Goal: Task Accomplishment & Management: Complete application form

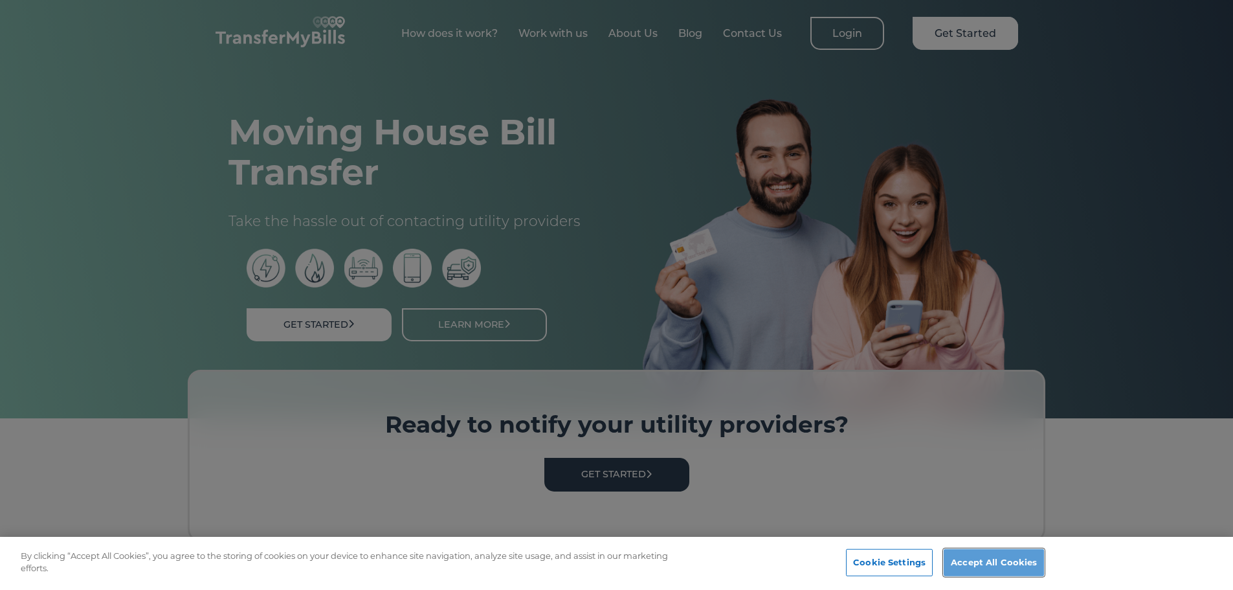
click at [1009, 562] on button "Accept All Cookies" at bounding box center [994, 562] width 100 height 27
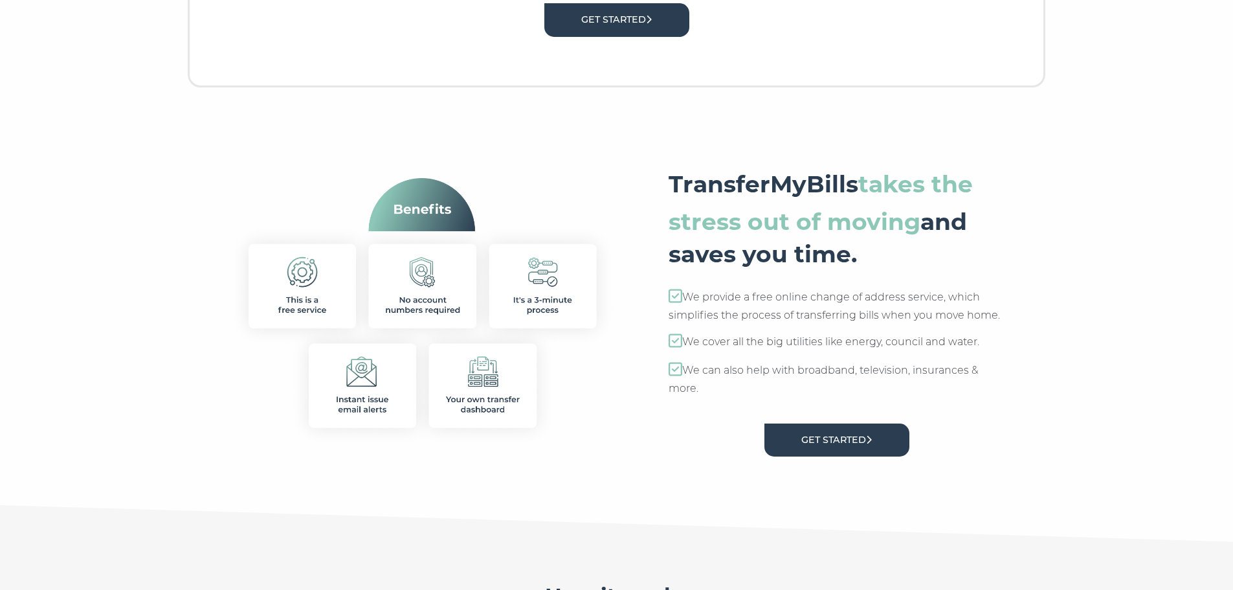
scroll to position [455, 0]
click at [858, 446] on link "Get Started" at bounding box center [836, 439] width 145 height 33
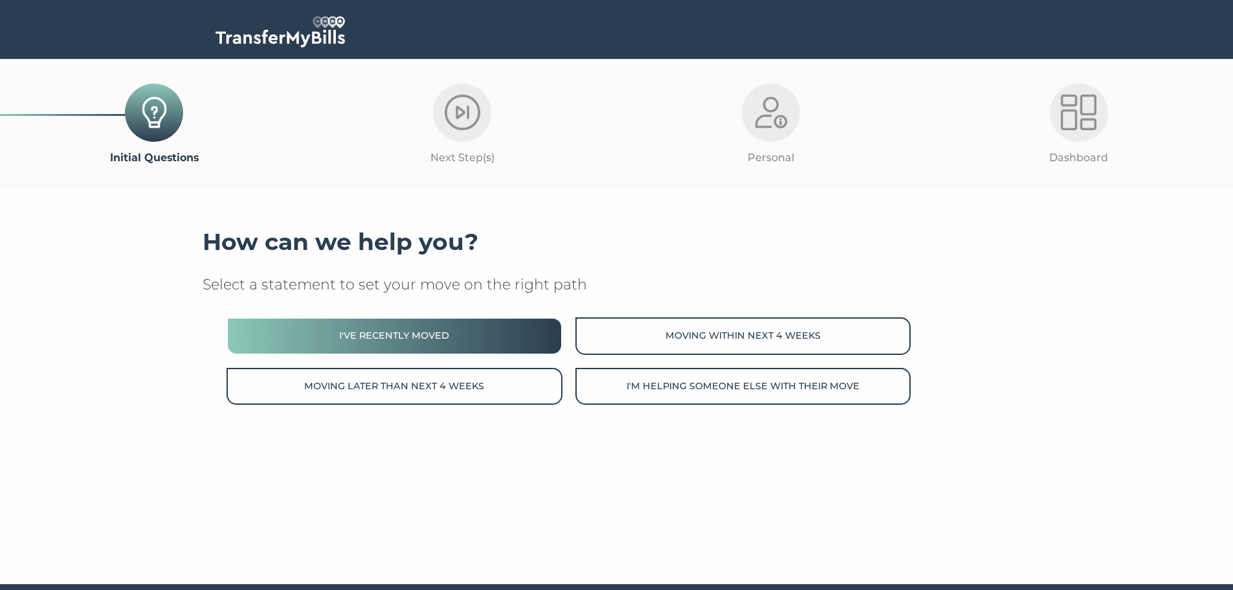
click at [440, 326] on button "I've recently moved" at bounding box center [394, 335] width 335 height 37
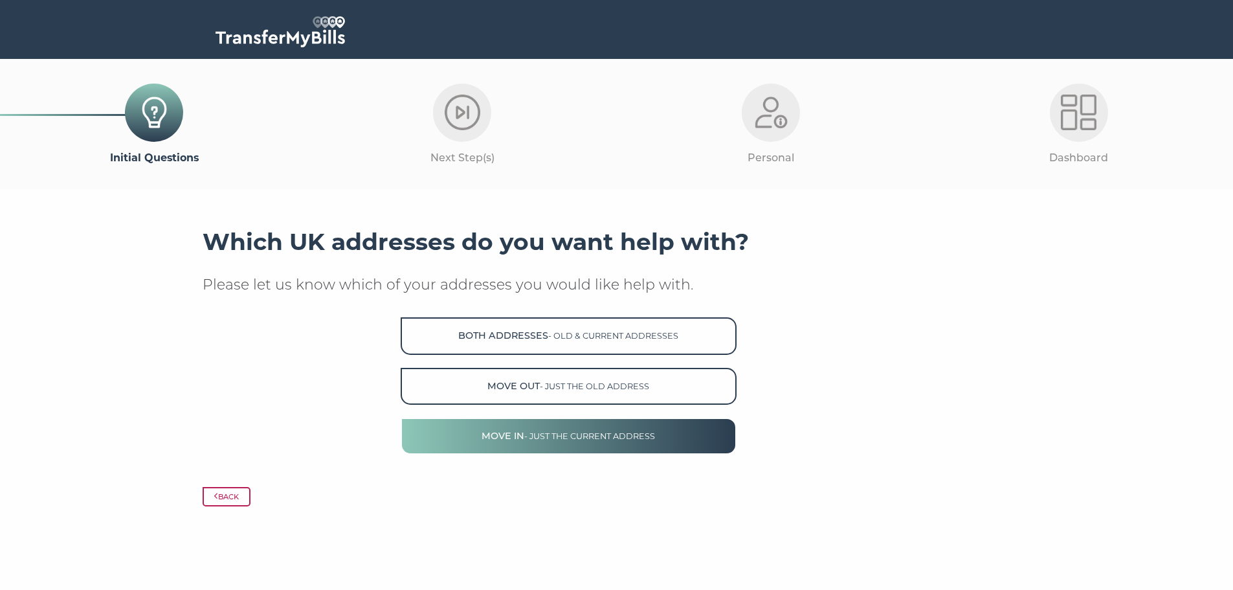
click at [590, 430] on button "Move in - just the current address" at bounding box center [568, 435] width 335 height 37
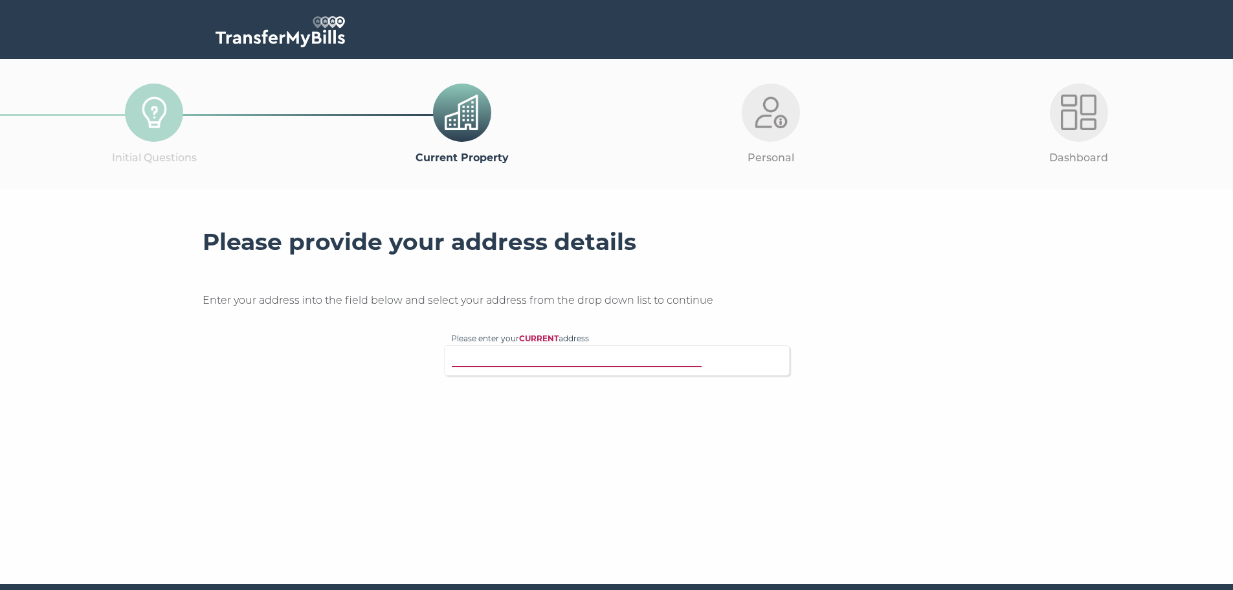
click at [579, 363] on input "Please enter your CURRENT address" at bounding box center [590, 358] width 278 height 13
type input "47 chancellor house"
click at [617, 385] on p "47, Chancellor House, 395 Rotherhithe New Road, London, SE16 3FP" at bounding box center [623, 384] width 318 height 15
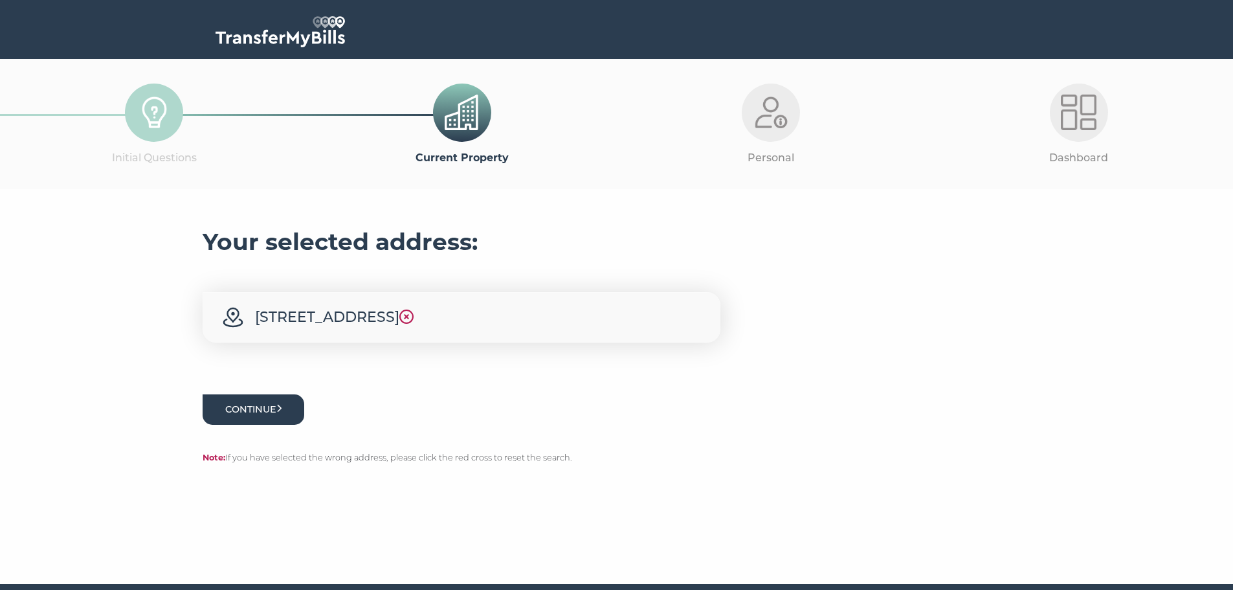
click at [291, 425] on button "Continue" at bounding box center [254, 409] width 102 height 30
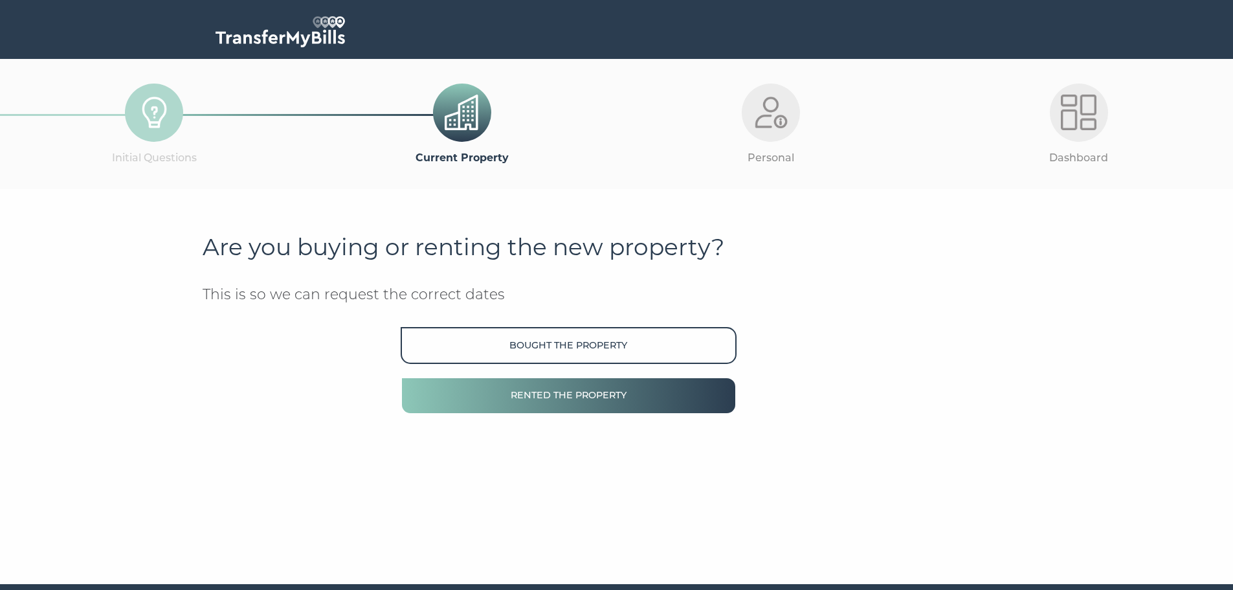
click at [628, 412] on button "Rented the property" at bounding box center [568, 395] width 335 height 37
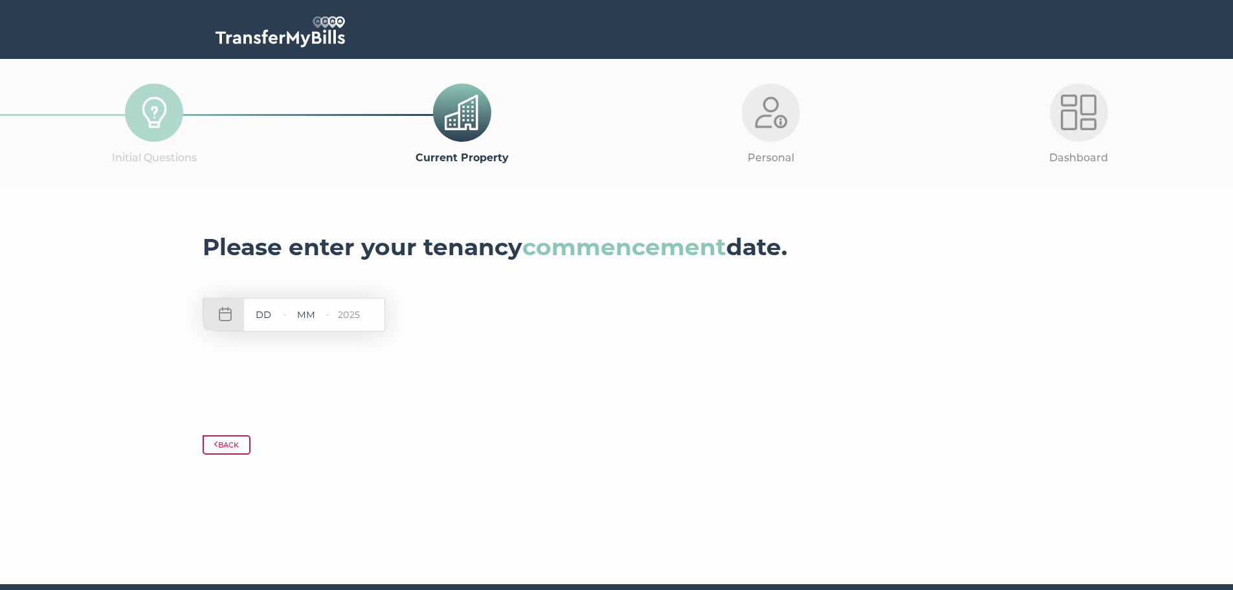
click at [266, 313] on input "text" at bounding box center [263, 315] width 39 height 16
type input "12"
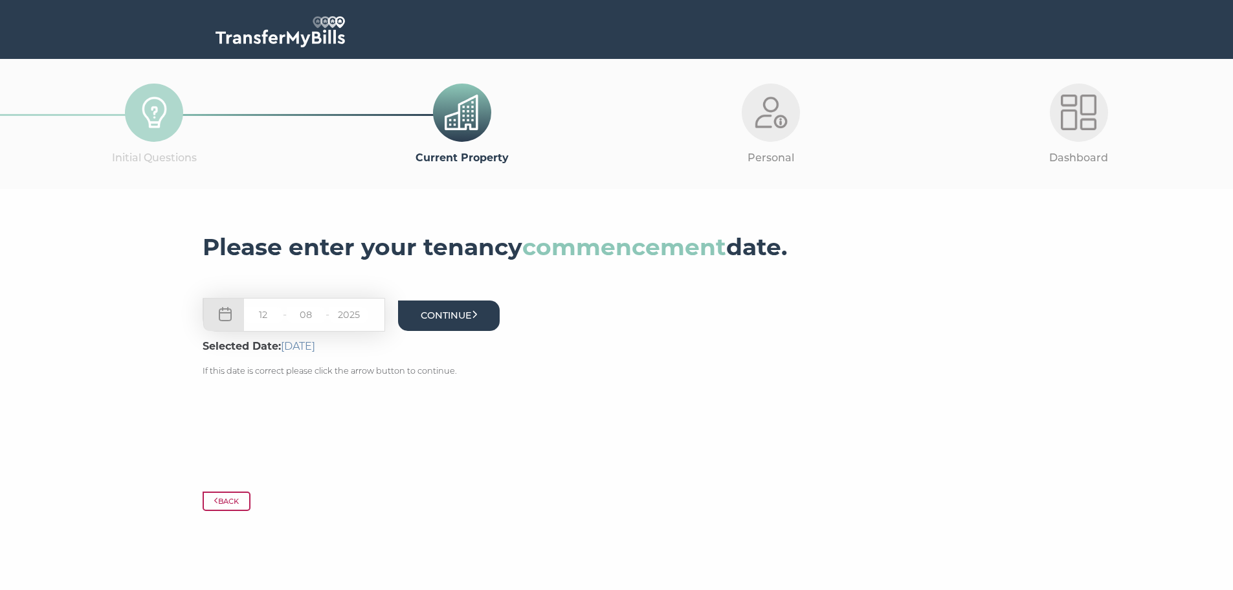
type input "08"
click at [454, 316] on button "Continue" at bounding box center [449, 315] width 102 height 30
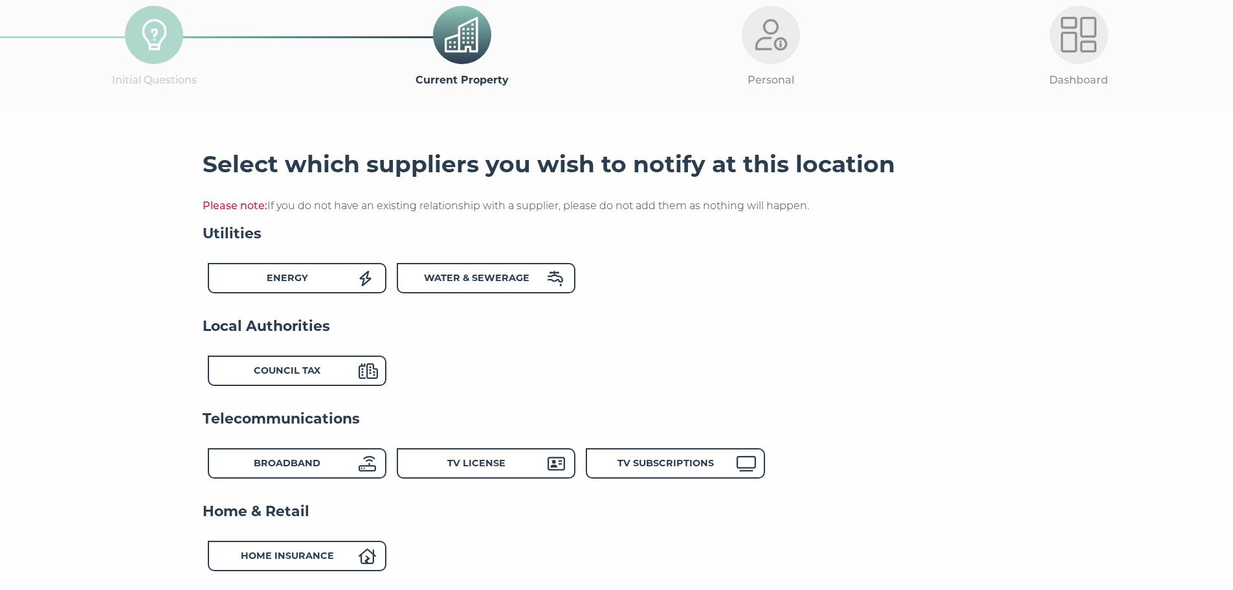
scroll to position [78, 0]
click at [332, 278] on div "Energy" at bounding box center [287, 279] width 142 height 19
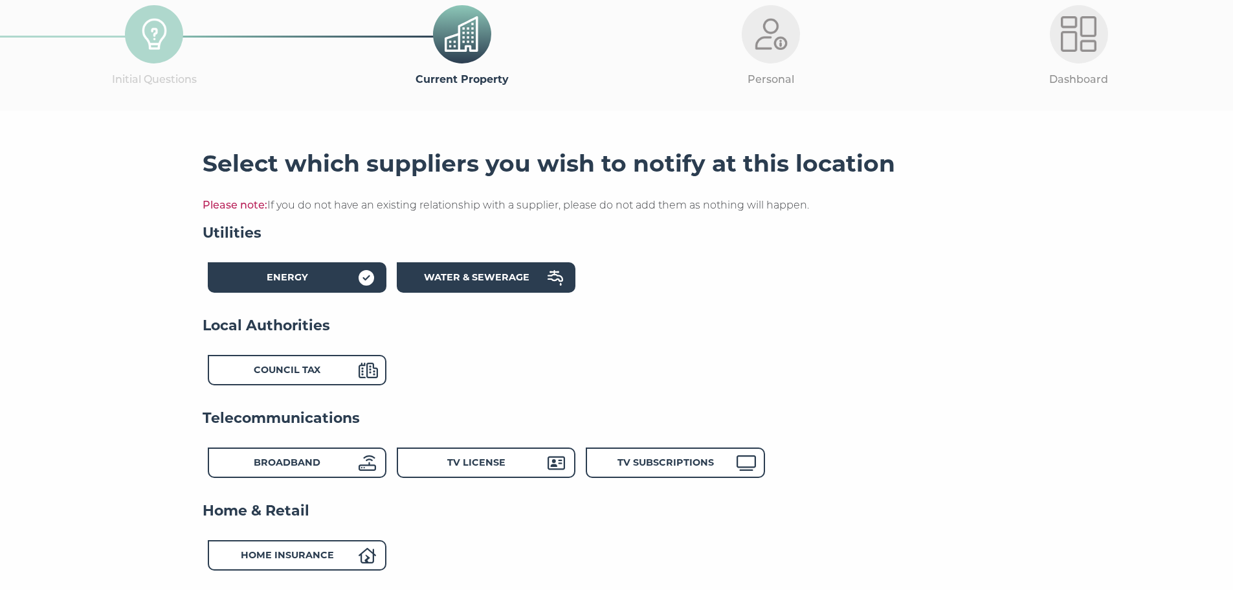
click at [511, 271] on div "Water & Sewerage" at bounding box center [486, 277] width 179 height 30
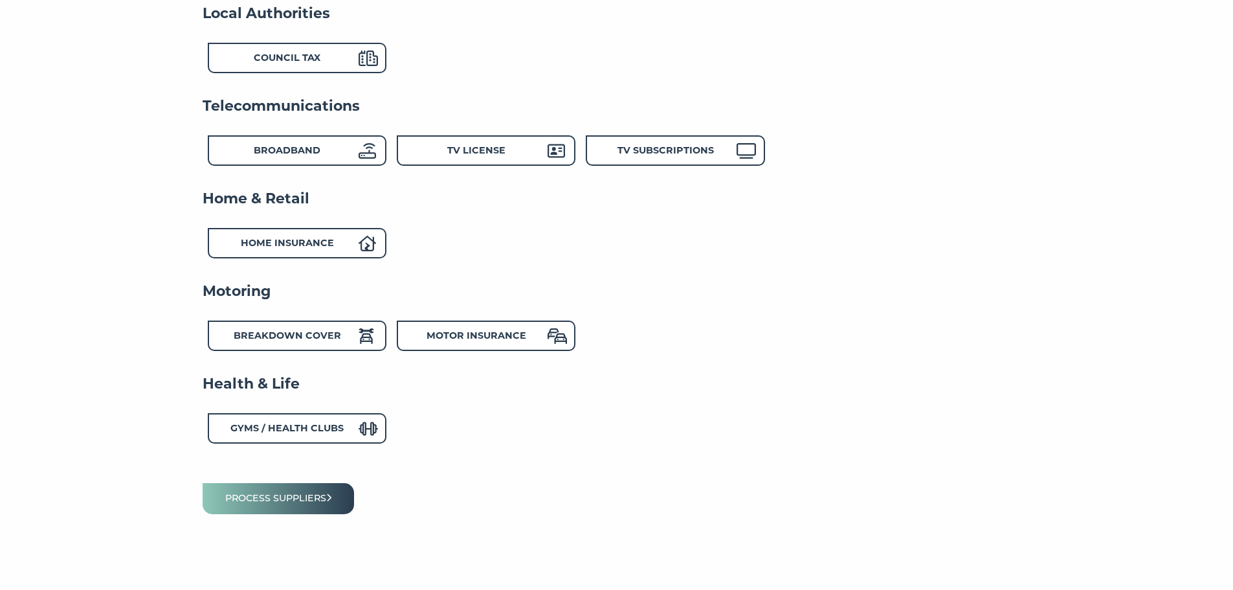
scroll to position [445, 0]
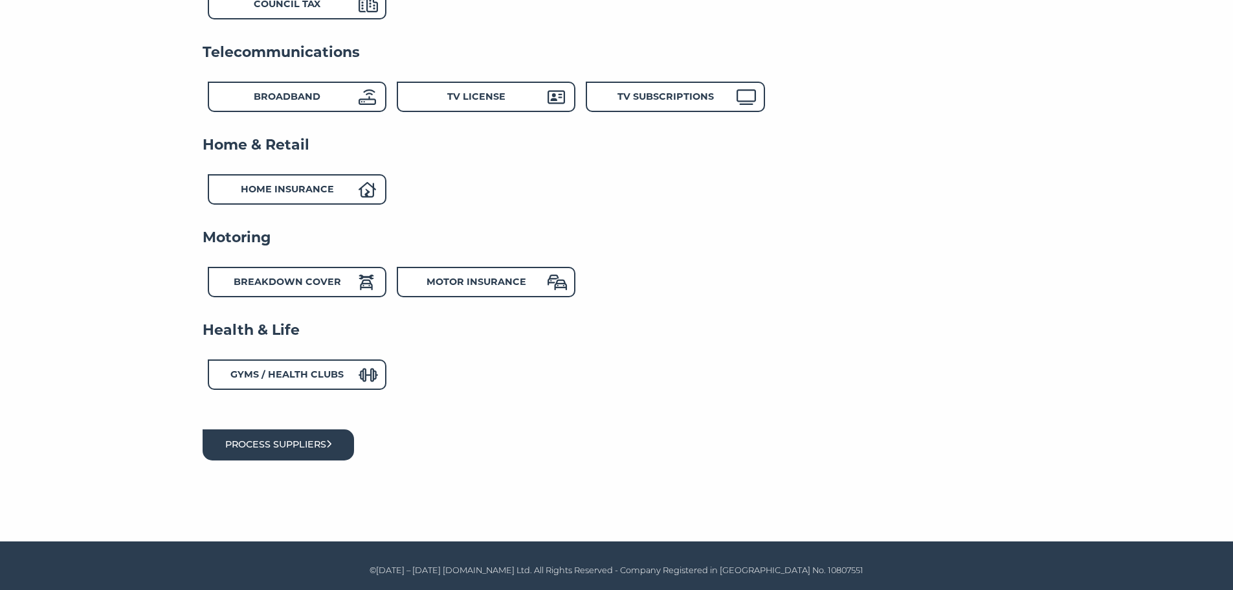
click at [316, 434] on button "Process suppliers" at bounding box center [279, 444] width 152 height 30
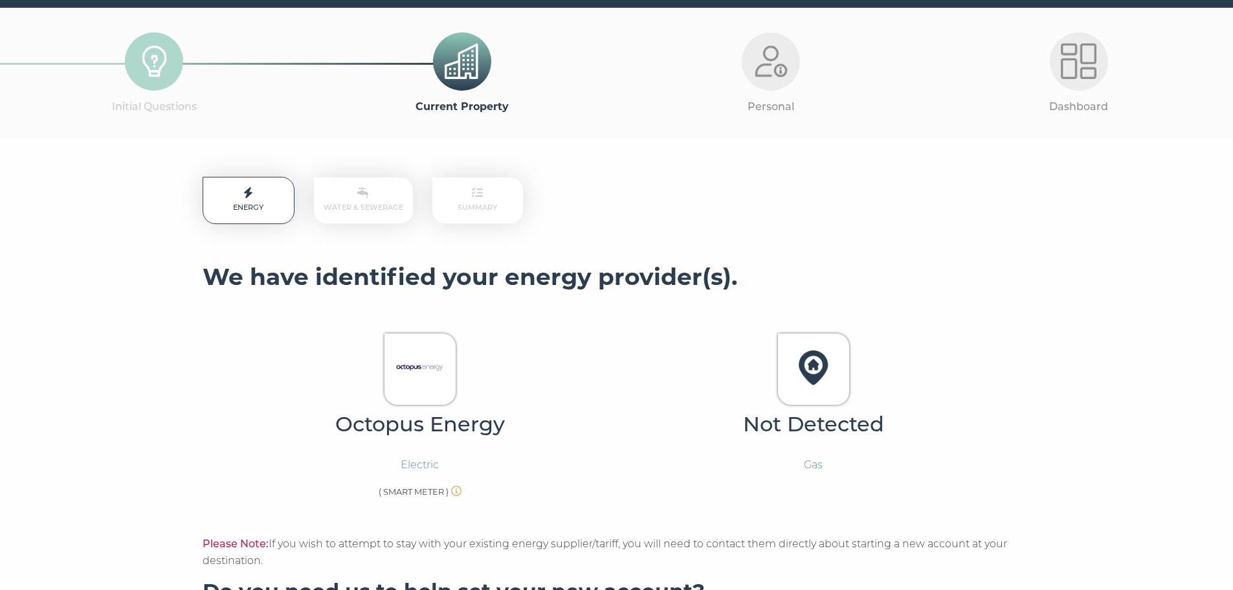
scroll to position [50, 0]
